Goal: Find specific page/section: Find specific page/section

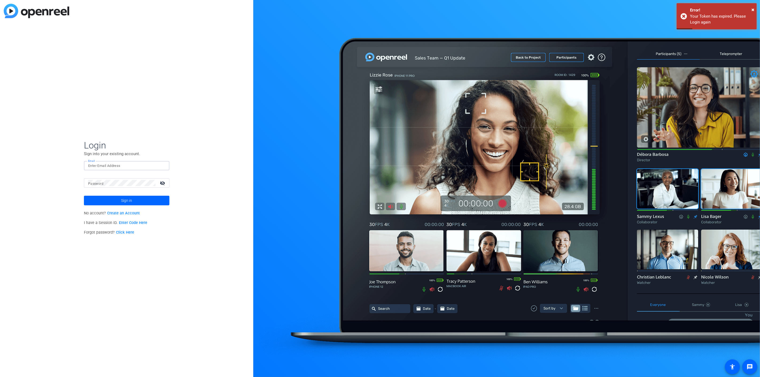
type input "[EMAIL_ADDRESS][DOMAIN_NAME]"
click at [132, 199] on span at bounding box center [126, 200] width 85 height 13
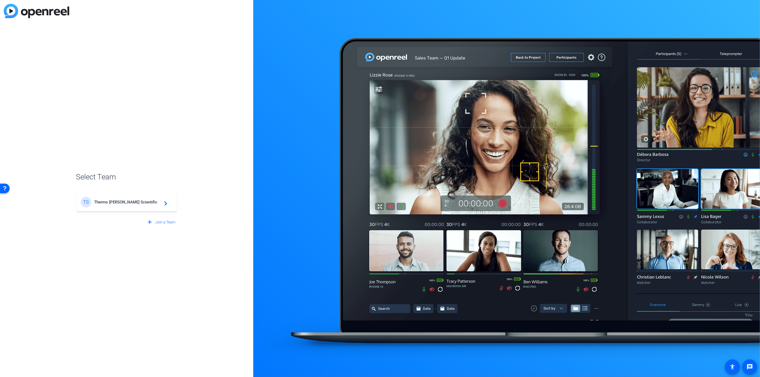
click at [127, 203] on span "Thermo [PERSON_NAME] Scientific" at bounding box center [127, 202] width 67 height 5
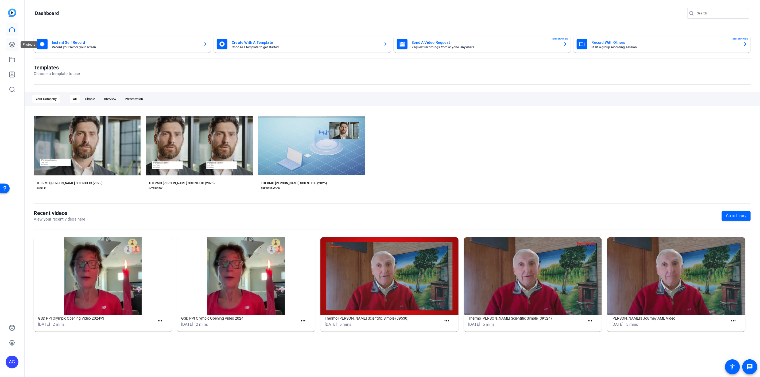
click at [11, 41] on link at bounding box center [12, 44] width 13 height 13
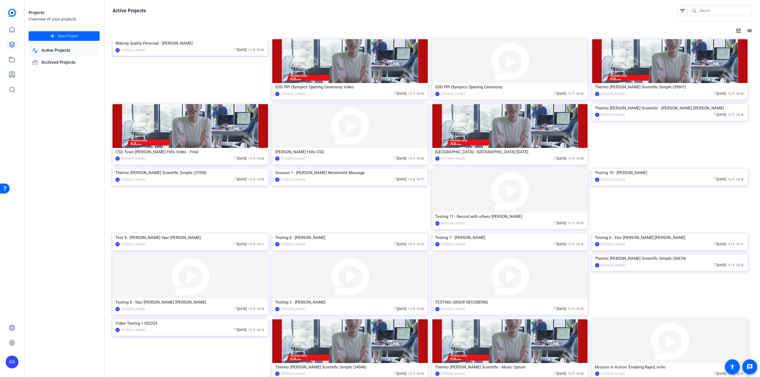
click at [197, 39] on img at bounding box center [189, 39] width 155 height 0
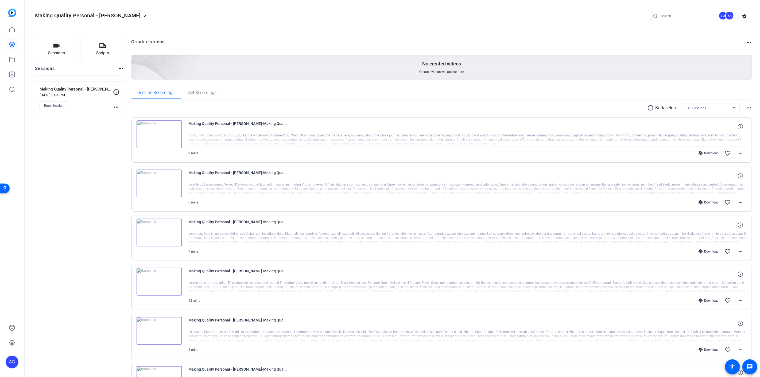
scroll to position [55, 0]
